Goal: Task Accomplishment & Management: Manage account settings

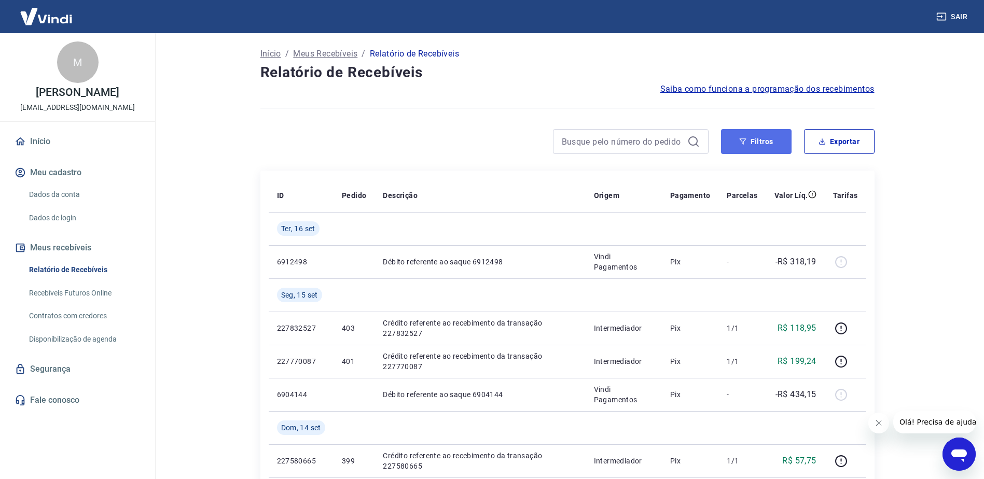
click at [771, 147] on button "Filtros" at bounding box center [756, 141] width 71 height 25
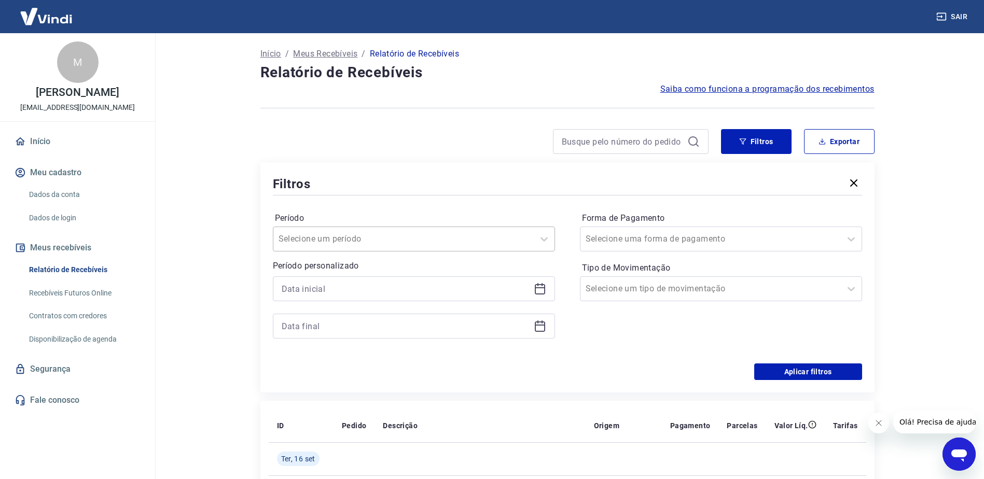
click at [368, 242] on input "Período" at bounding box center [331, 239] width 105 height 12
click at [468, 207] on div "Período option Limpar Filtro focused, 1 of 7. 7 results available. Use Up and D…" at bounding box center [567, 281] width 589 height 166
click at [358, 295] on input at bounding box center [406, 289] width 248 height 16
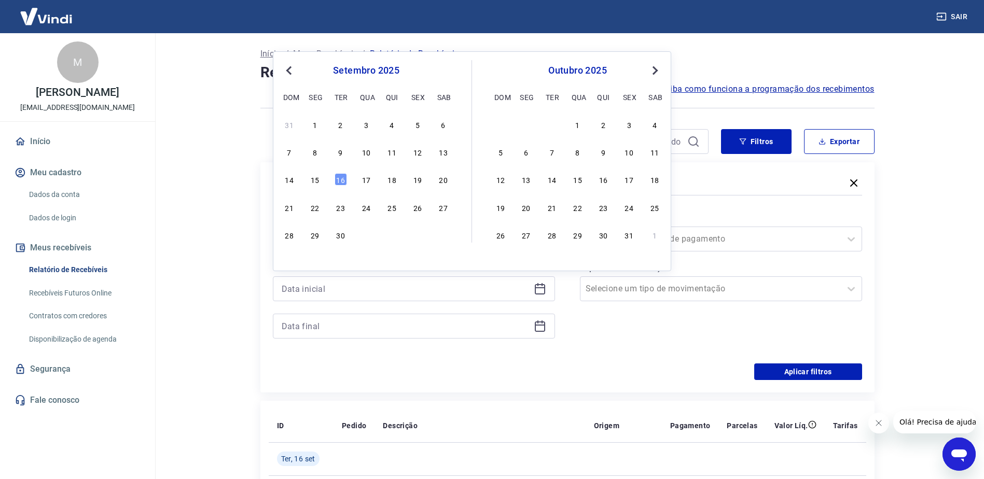
click at [291, 78] on div "setembro 2025 dom seg ter qua qui sex sab" at bounding box center [366, 82] width 169 height 44
click at [290, 70] on span "Previous Month" at bounding box center [290, 70] width 0 height 12
click at [414, 128] on div "1" at bounding box center [417, 124] width 12 height 12
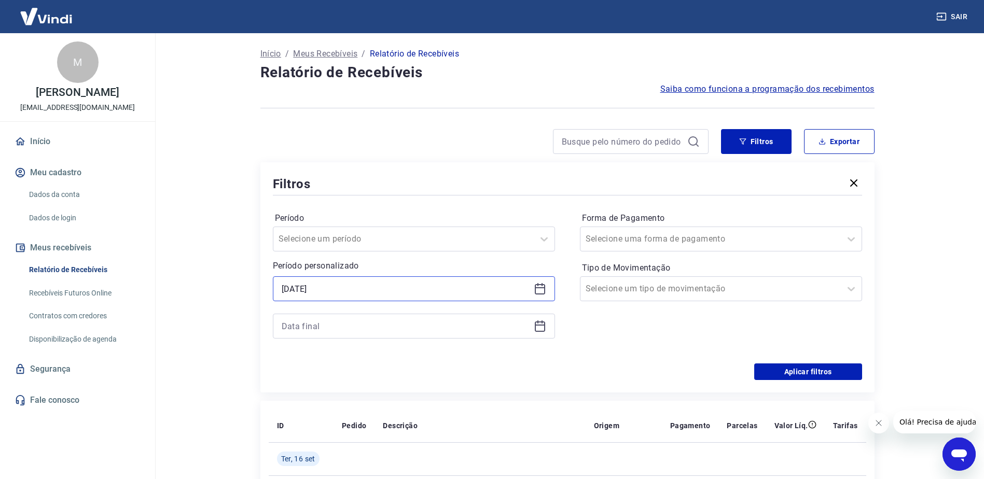
click at [412, 295] on input "[DATE]" at bounding box center [406, 289] width 248 height 16
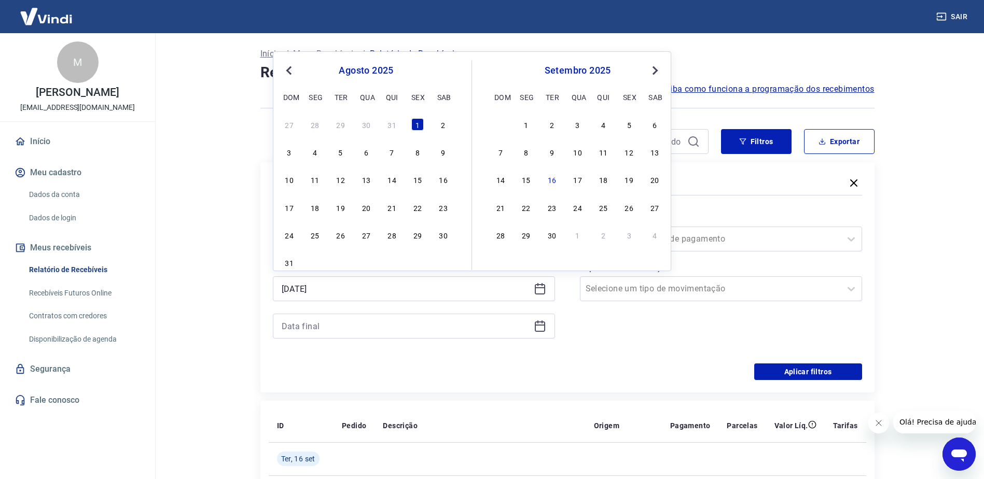
click at [290, 72] on span "Previous Month" at bounding box center [290, 70] width 0 height 12
click at [287, 74] on button "Previous Month" at bounding box center [289, 70] width 12 height 12
click at [392, 130] on div "1" at bounding box center [392, 124] width 12 height 12
type input "[DATE]"
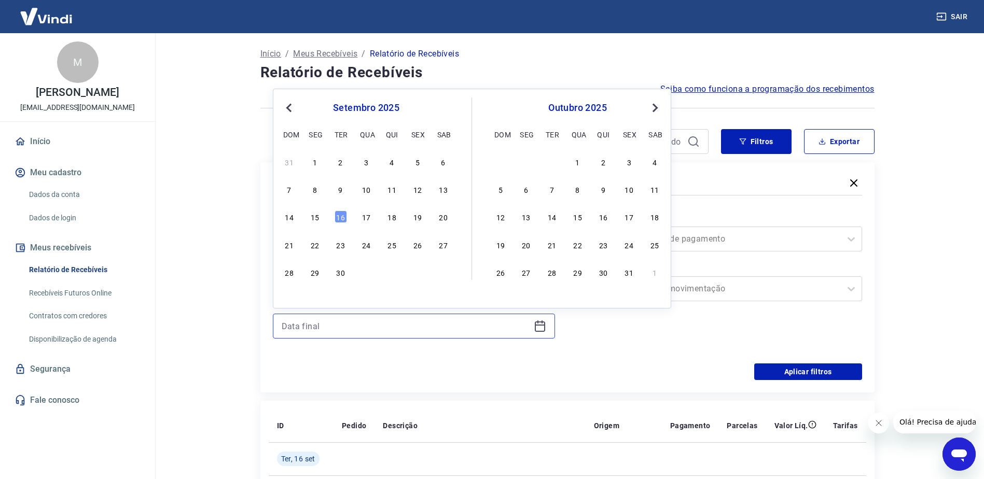
click at [371, 328] on input at bounding box center [406, 327] width 248 height 16
click at [340, 272] on div "30" at bounding box center [341, 272] width 12 height 12
type input "[DATE]"
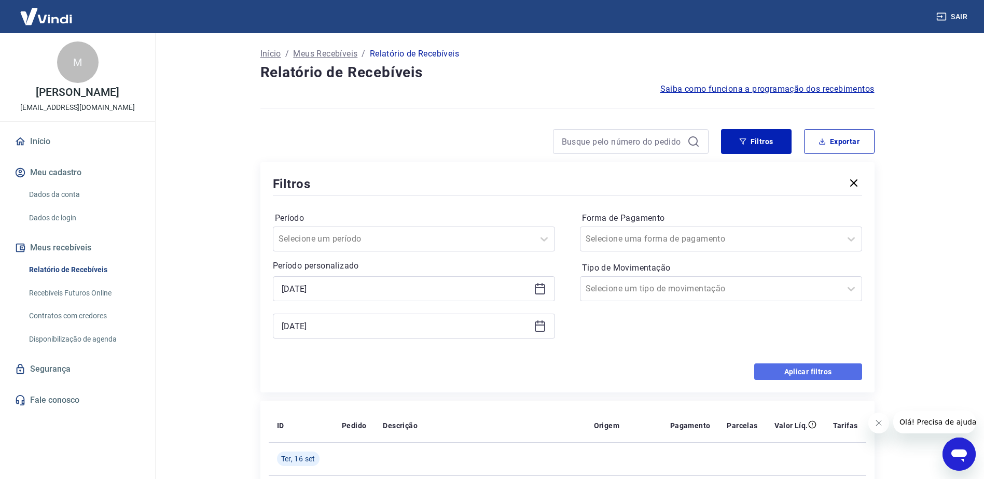
click at [817, 373] on button "Aplicar filtros" at bounding box center [808, 372] width 108 height 17
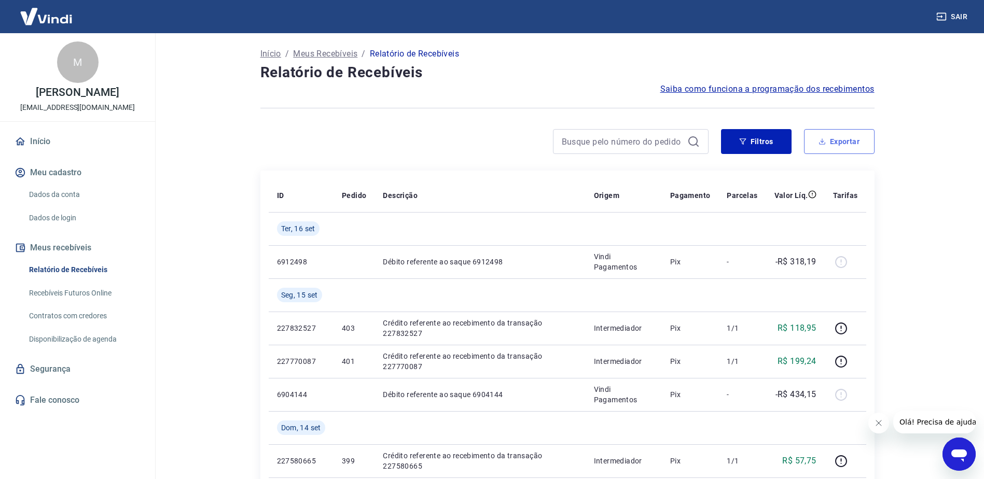
click at [821, 144] on icon "button" at bounding box center [822, 143] width 6 height 3
type input "[DATE]"
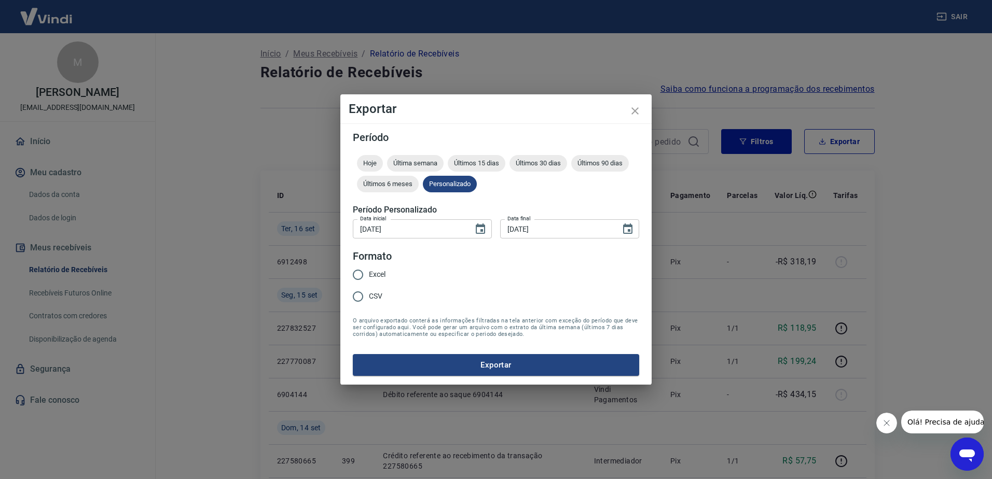
click at [374, 269] on span "Excel" at bounding box center [377, 274] width 17 height 11
click at [369, 269] on input "Excel" at bounding box center [358, 275] width 22 height 22
radio input "true"
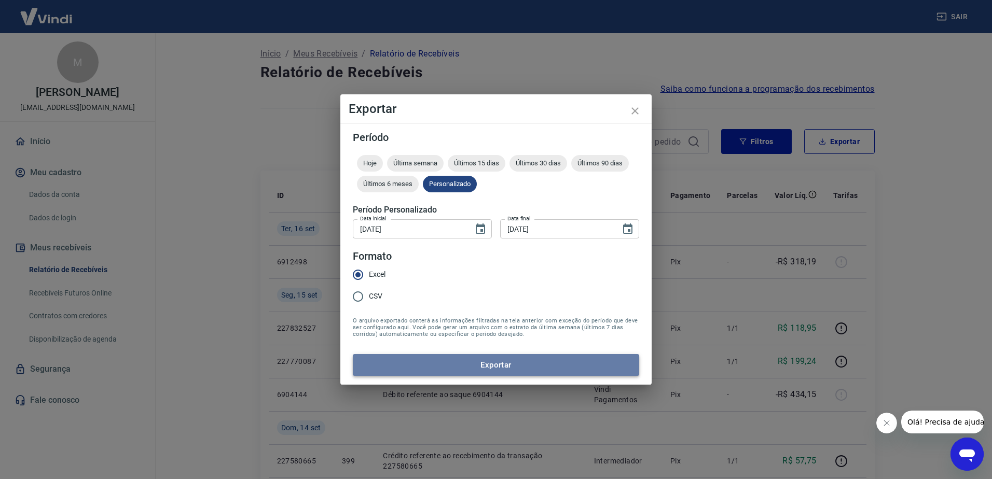
click at [472, 361] on button "Exportar" at bounding box center [496, 365] width 286 height 22
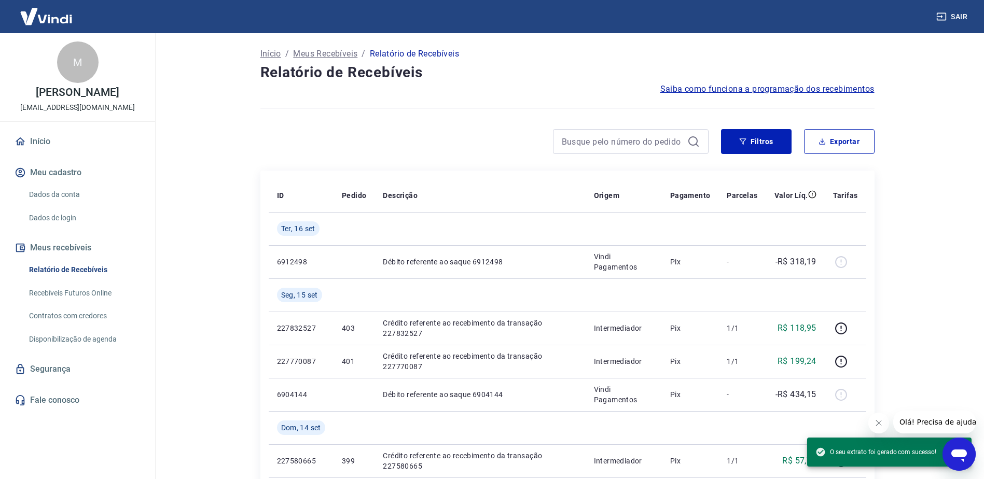
drag, startPoint x: 534, startPoint y: 64, endPoint x: 508, endPoint y: 59, distance: 26.5
click at [534, 64] on h4 "Relatório de Recebíveis" at bounding box center [567, 72] width 614 height 21
